Goal: Navigation & Orientation: Find specific page/section

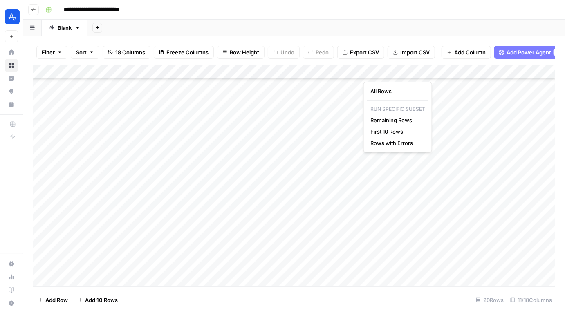
scroll to position [83, 0]
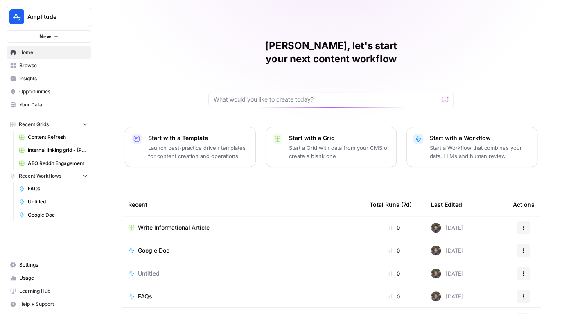
click at [28, 86] on link "Opportunities" at bounding box center [49, 91] width 85 height 13
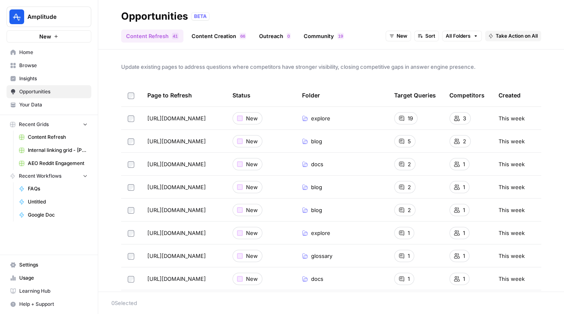
click at [32, 75] on span "Insights" at bounding box center [53, 78] width 68 height 7
